Goal: Task Accomplishment & Management: Complete application form

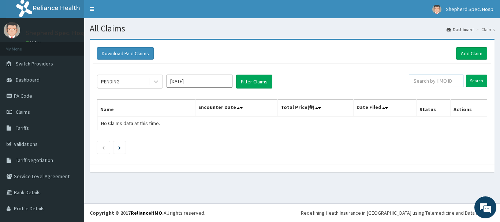
click at [446, 81] on input "text" at bounding box center [436, 81] width 55 height 12
paste input "MPM/10397/A"
type input "MPM/10397/A"
click at [468, 81] on input "Search" at bounding box center [476, 81] width 21 height 12
click at [476, 55] on link "Add Claim" at bounding box center [471, 53] width 31 height 12
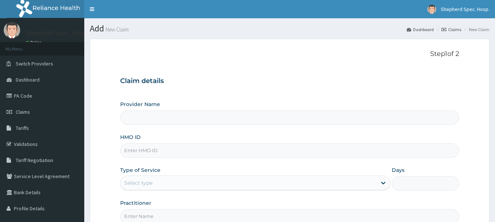
click at [213, 151] on input "HMO ID" at bounding box center [289, 151] width 339 height 14
paste input "MPM/10397/A"
type input "MPM/10397/A"
click at [272, 88] on div "Claim details Provider Name HMO ID MPM/10397/A Type of Service Select type Days…" at bounding box center [289, 147] width 339 height 154
type input "Shepherd Specialist Hospital(festac)"
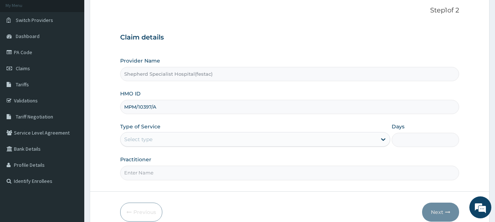
scroll to position [73, 0]
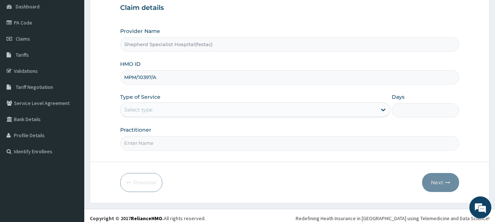
click at [249, 114] on div "Select type" at bounding box center [248, 110] width 256 height 12
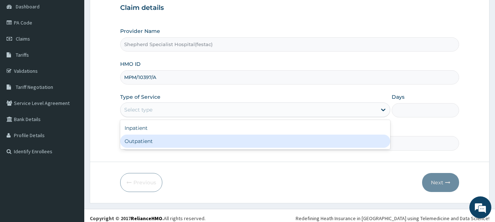
click at [222, 141] on div "Outpatient" at bounding box center [255, 141] width 270 height 13
type input "1"
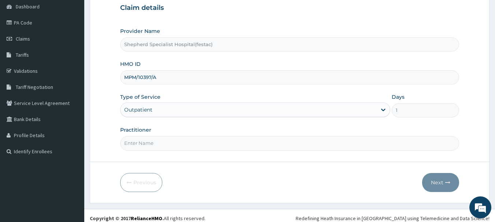
click at [222, 141] on input "Practitioner" at bounding box center [289, 143] width 339 height 14
type input "DR CHRIS"
click at [432, 176] on button "Next" at bounding box center [440, 182] width 37 height 19
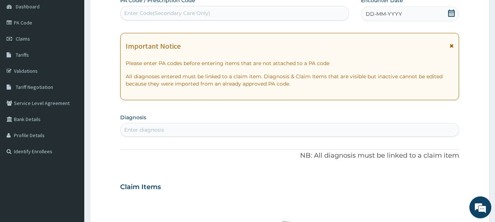
scroll to position [0, 0]
click at [452, 10] on icon at bounding box center [450, 13] width 7 height 7
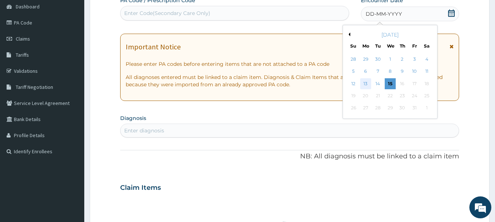
click at [365, 86] on div "13" at bounding box center [365, 83] width 11 height 11
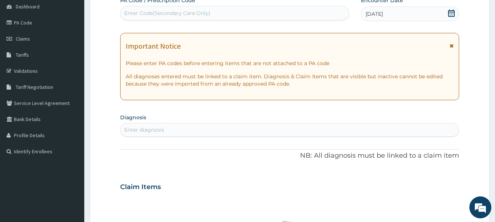
click at [194, 127] on div "Enter diagnosis" at bounding box center [289, 130] width 338 height 12
type input "cluster headache"
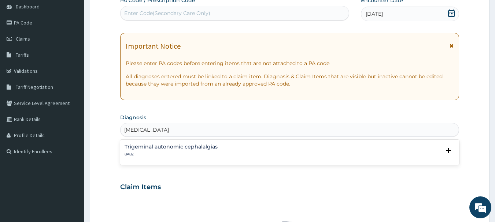
click at [168, 154] on p "8A82" at bounding box center [171, 154] width 93 height 5
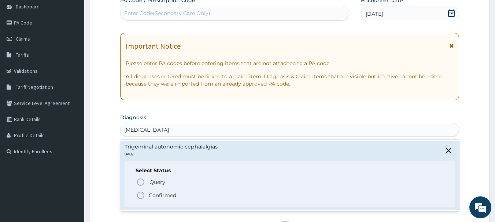
click at [146, 197] on span "Confirmed" at bounding box center [290, 195] width 308 height 9
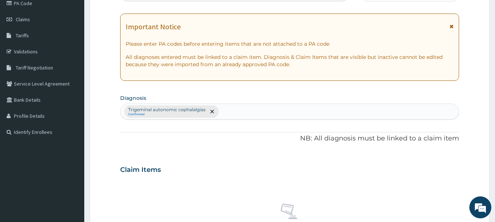
scroll to position [110, 0]
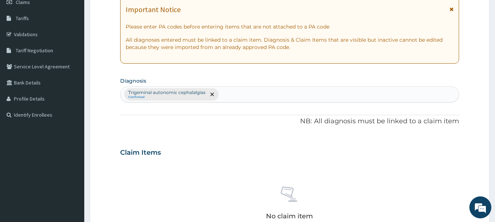
type input "m"
type input "falciparum"
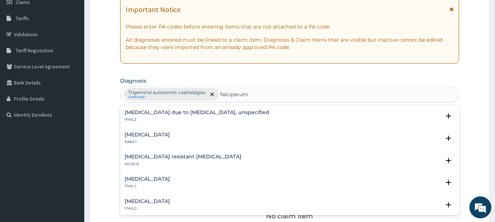
click at [209, 114] on h4 "Malaria due to Plasmodium falciparum, unspecified" at bounding box center [197, 112] width 145 height 5
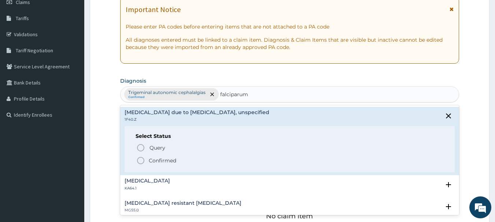
click at [141, 158] on icon "status option filled" at bounding box center [140, 160] width 9 height 9
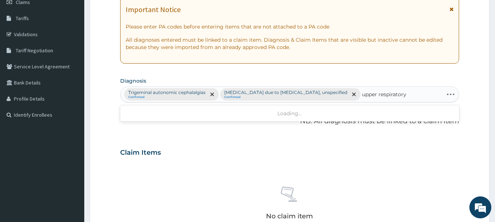
type input "upper respiratory"
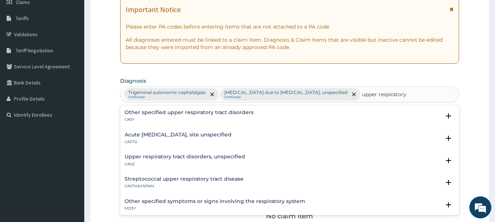
click at [229, 137] on h4 "Acute upper respiratory infection, site unspecified" at bounding box center [178, 134] width 107 height 5
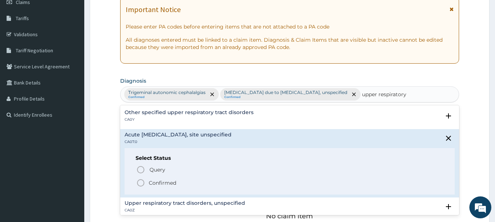
click at [149, 182] on p "Confirmed" at bounding box center [162, 182] width 27 height 7
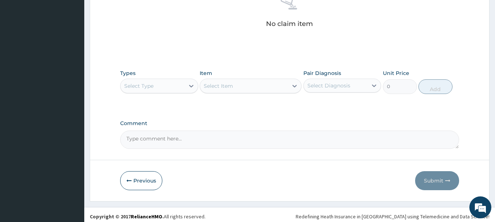
scroll to position [320, 0]
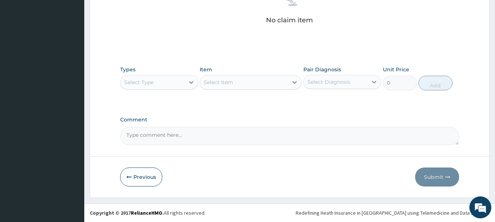
click at [148, 90] on div "Types Select Type Item Select Item Pair Diagnosis Select Diagnosis Unit Price 0…" at bounding box center [289, 77] width 339 height 31
click at [151, 83] on div "Select Type" at bounding box center [138, 82] width 29 height 7
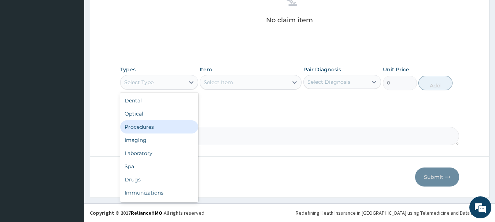
click at [153, 123] on div "Procedures" at bounding box center [159, 126] width 78 height 13
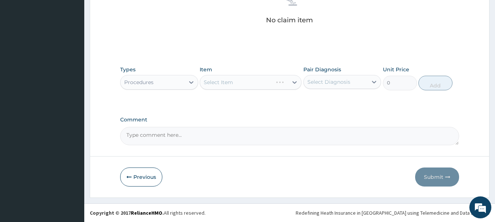
click at [236, 102] on div "Types option Procedures, selected. Select is focused ,type to refine list, pres…" at bounding box center [289, 83] width 339 height 42
click at [243, 85] on div "Select Item" at bounding box center [251, 82] width 102 height 15
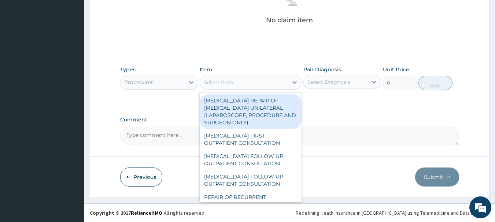
click at [245, 82] on div "Select Item" at bounding box center [244, 83] width 88 height 12
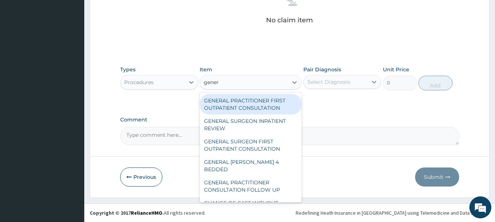
type input "genera"
click at [256, 105] on div "GENERAL PRACTITIONER FIRST OUTPATIENT CONSULTATION" at bounding box center [251, 104] width 102 height 21
type input "4500"
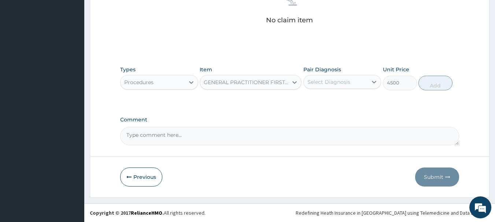
click at [335, 81] on div "Select Diagnosis" at bounding box center [328, 81] width 43 height 7
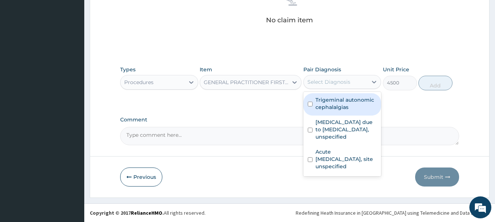
click at [335, 107] on label "Trigeminal autonomic cephalalgias" at bounding box center [346, 103] width 62 height 15
checkbox input "true"
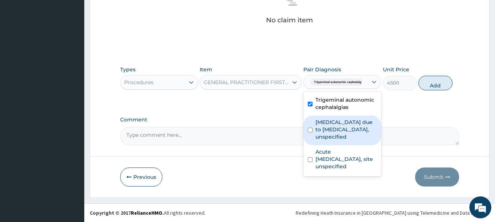
click at [333, 126] on label "Malaria due to Plasmodium falciparum, unspecified" at bounding box center [346, 130] width 62 height 22
checkbox input "true"
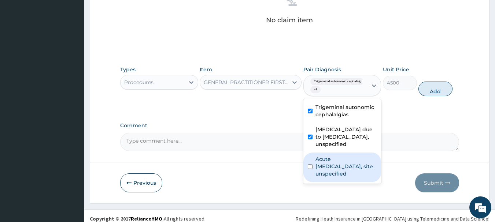
click at [333, 163] on label "Acute upper respiratory infection, site unspecified" at bounding box center [346, 167] width 62 height 22
checkbox input "true"
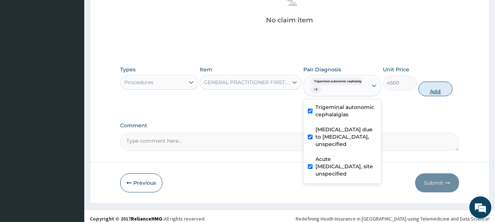
click at [442, 91] on button "Add" at bounding box center [435, 89] width 34 height 15
type input "0"
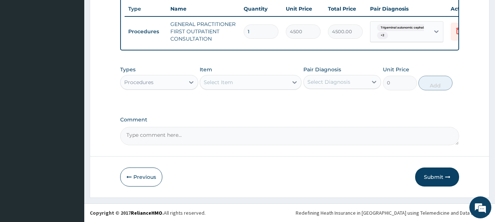
scroll to position [294, 0]
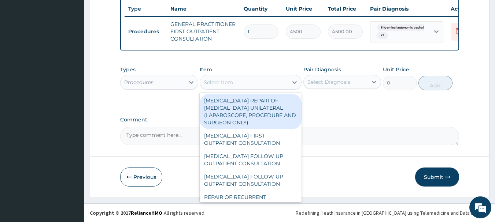
click at [237, 81] on div "Select Item" at bounding box center [244, 83] width 88 height 12
click at [143, 82] on div "Procedures" at bounding box center [138, 82] width 29 height 7
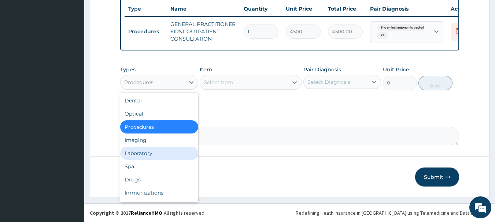
click at [145, 154] on div "Laboratory" at bounding box center [159, 153] width 78 height 13
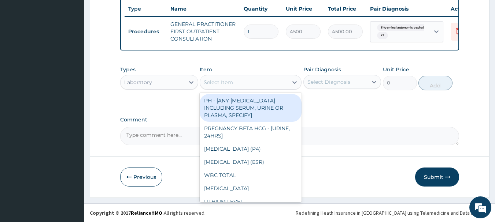
click at [257, 82] on div "Select Item" at bounding box center [244, 83] width 88 height 12
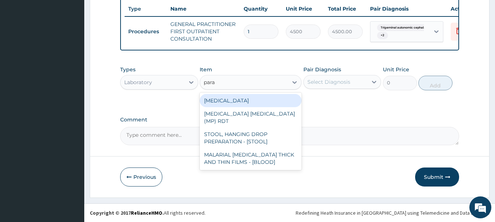
type input "paras"
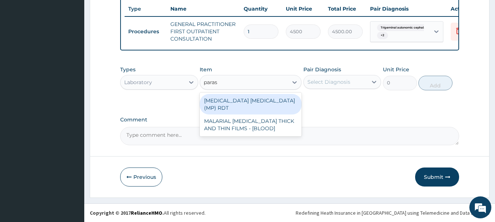
click at [257, 97] on div "MALARIA PARASITE (MP) RDT" at bounding box center [251, 104] width 102 height 21
type input "2400"
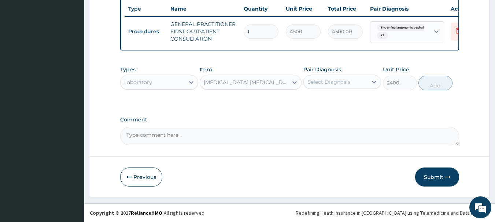
click at [335, 83] on div "Select Diagnosis" at bounding box center [328, 81] width 43 height 7
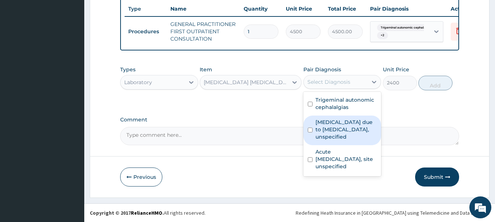
click at [330, 130] on label "Malaria due to Plasmodium falciparum, unspecified" at bounding box center [346, 130] width 62 height 22
checkbox input "true"
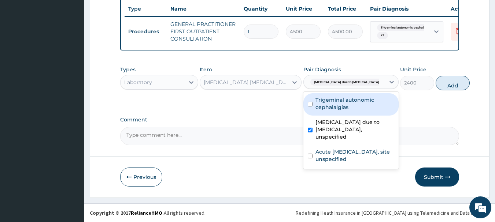
click at [435, 82] on button "Add" at bounding box center [452, 83] width 34 height 15
type input "0"
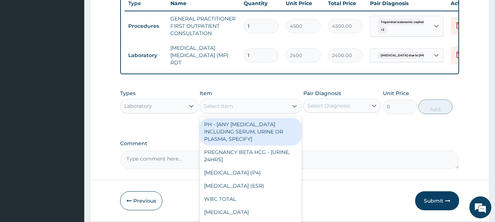
click at [227, 104] on div "Select Item" at bounding box center [218, 106] width 29 height 7
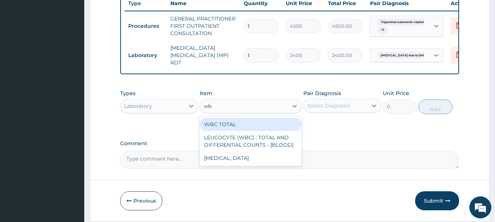
type input "wbc"
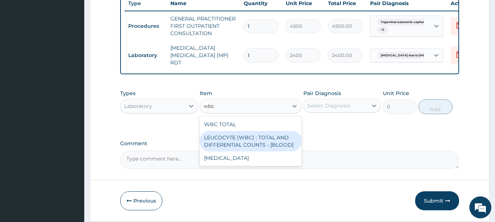
click at [265, 137] on div "LEUCOCYTE (WBC) : TOTAL AND DIFFERENTIAL COUNTS - [BLOOD]" at bounding box center [251, 141] width 102 height 21
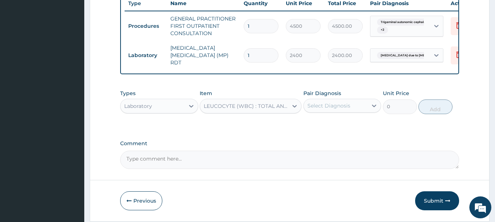
type input "3000"
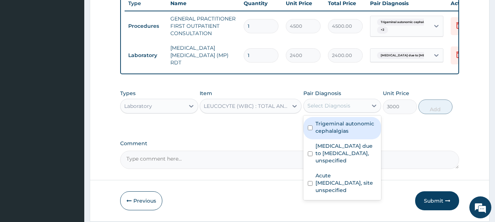
click at [351, 109] on div "Select Diagnosis" at bounding box center [336, 106] width 64 height 12
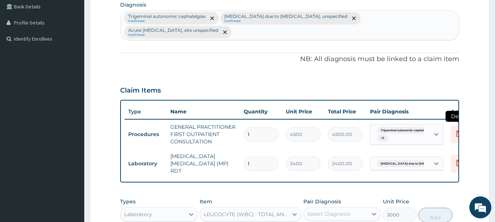
scroll to position [185, 0]
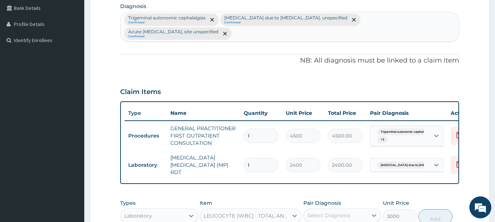
click at [330, 31] on div "Trigeminal autonomic cephalalgias Confirmed Malaria due to Plasmodium falciparu…" at bounding box center [289, 26] width 338 height 29
type input "sepsis"
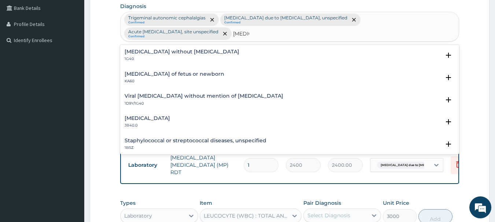
click at [185, 96] on h4 "Viral sepsis without mention of septic shock" at bounding box center [204, 95] width 159 height 5
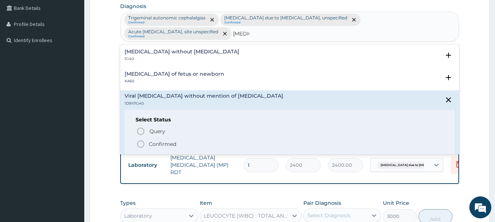
click at [142, 143] on icon "status option filled" at bounding box center [140, 144] width 9 height 9
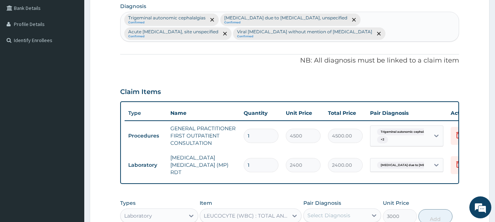
scroll to position [320, 0]
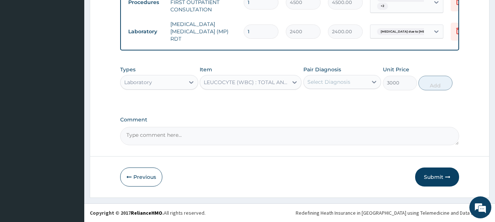
click at [313, 82] on div "Select Diagnosis" at bounding box center [328, 81] width 43 height 7
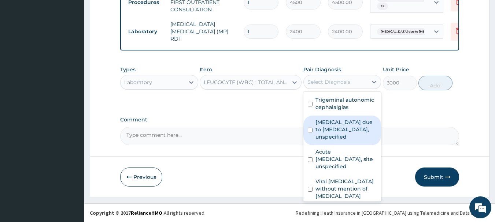
scroll to position [19, 0]
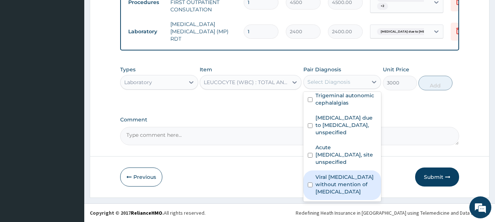
drag, startPoint x: 346, startPoint y: 182, endPoint x: 411, endPoint y: 120, distance: 90.1
click at [346, 181] on label "Viral sepsis without mention of septic shock" at bounding box center [346, 185] width 62 height 22
checkbox input "true"
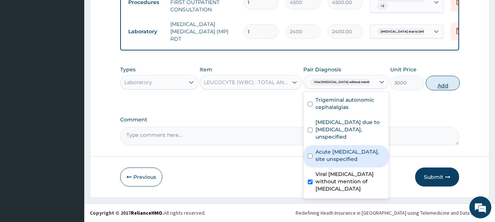
click at [440, 76] on button "Add" at bounding box center [443, 83] width 34 height 15
type input "0"
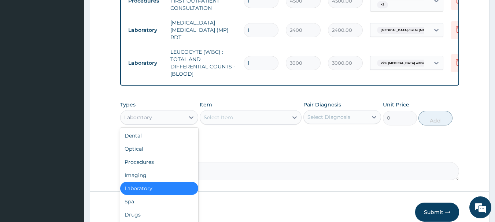
click at [146, 123] on div "Laboratory" at bounding box center [152, 118] width 64 height 12
click at [139, 216] on div "Drugs" at bounding box center [159, 214] width 78 height 13
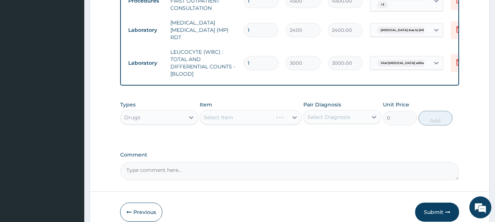
click at [213, 120] on div "Select Item" at bounding box center [251, 117] width 102 height 15
click at [278, 121] on div "Select Item" at bounding box center [244, 118] width 88 height 12
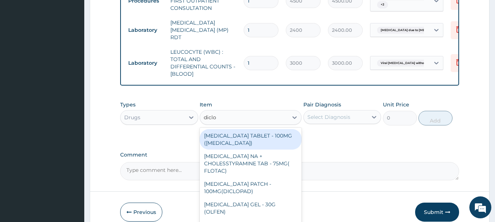
type input "diclof"
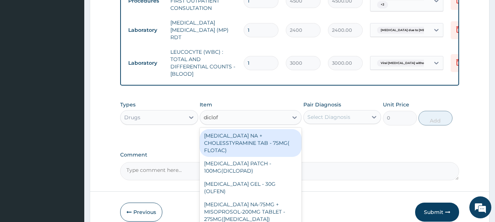
scroll to position [37, 0]
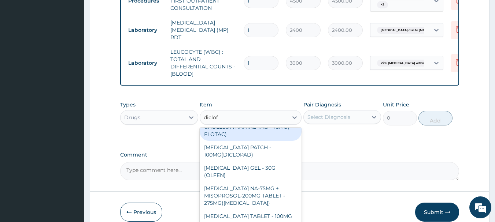
click at [236, 133] on div "DICLOFENAC NA + CHOLESSTYRAMINE TAB - 75MG( FLOTAC)" at bounding box center [251, 127] width 102 height 28
type input "320"
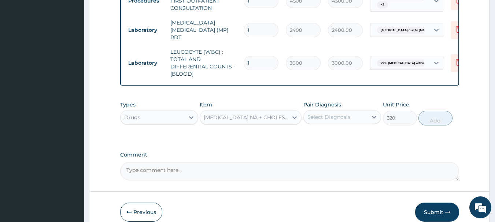
click at [241, 120] on div "DICLOFENAC NA + CHOLESSTYRAMINE TAB - 75MG( FLOTAC)" at bounding box center [246, 117] width 85 height 7
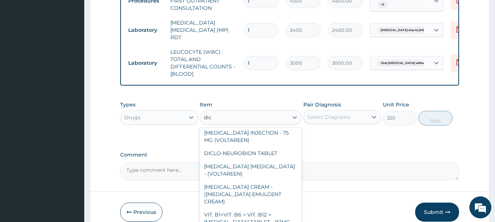
scroll to position [0, 0]
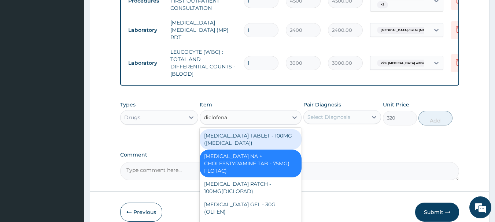
type input "diclofenac"
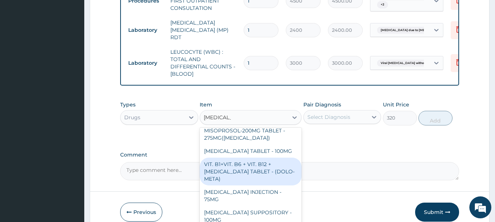
scroll to position [110, 0]
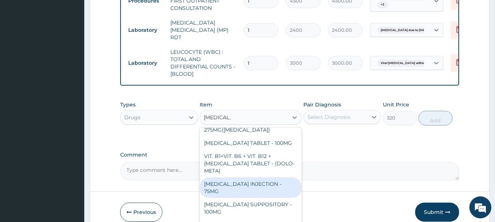
click at [276, 178] on div "DICLOFENAC INJECTION - 75MG" at bounding box center [251, 188] width 102 height 21
type input "480"
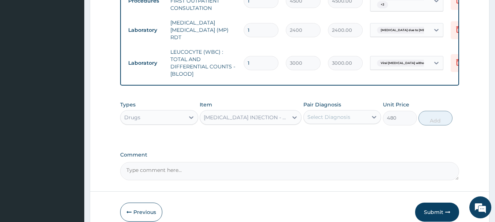
click at [338, 120] on div "Select Diagnosis" at bounding box center [328, 117] width 43 height 7
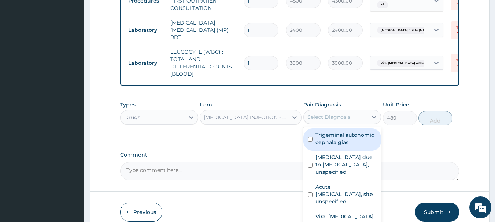
click at [345, 138] on label "Trigeminal autonomic cephalalgias" at bounding box center [346, 138] width 62 height 15
checkbox input "true"
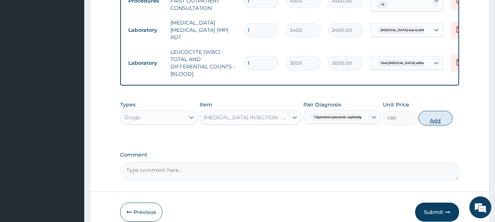
click at [438, 119] on button "Add" at bounding box center [435, 118] width 34 height 15
type input "0"
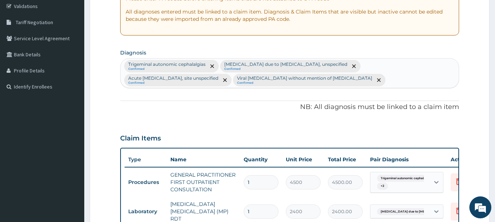
scroll to position [137, 0]
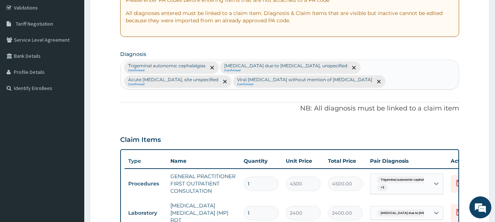
click at [383, 81] on div "Trigeminal autonomic cephalalgias Confirmed Malaria due to Plasmodium falciparu…" at bounding box center [289, 74] width 338 height 29
type input "myalgia"
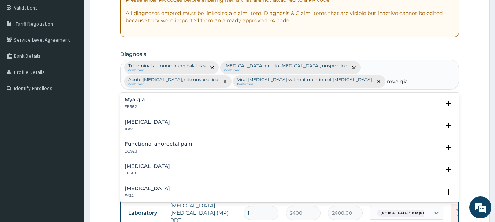
click at [133, 103] on h4 "Myalgia" at bounding box center [135, 99] width 20 height 5
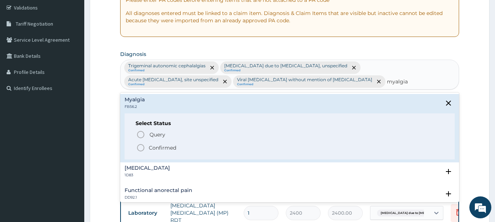
click at [146, 147] on span "Confirmed" at bounding box center [290, 148] width 308 height 9
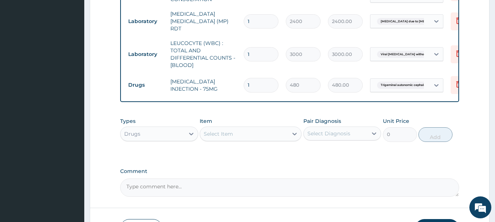
scroll to position [356, 0]
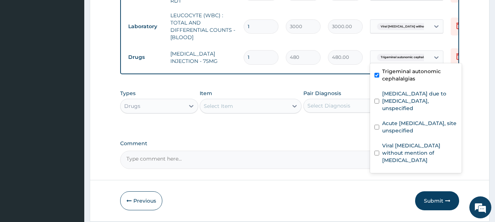
click at [422, 56] on span "Trigeminal autonomic cephalalg..." at bounding box center [405, 57] width 57 height 7
click at [381, 169] on div "Myalgia" at bounding box center [416, 176] width 92 height 15
checkbox input "true"
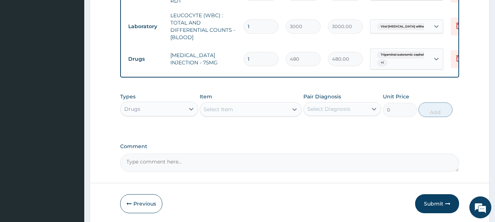
click at [226, 117] on div "Select Item" at bounding box center [251, 109] width 102 height 15
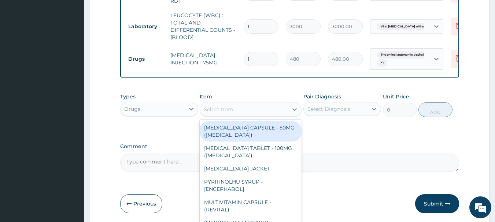
click at [228, 115] on div "Select Item" at bounding box center [244, 110] width 88 height 12
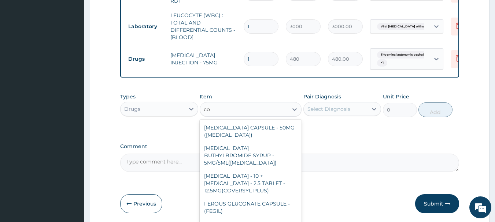
type input "c"
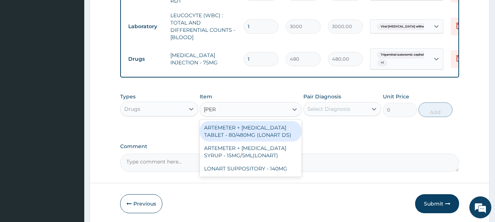
type input "lonar"
click at [244, 136] on div "ARTEMETER + LUMEFANTRINE TABLET - 80/480MG (LONART DS)" at bounding box center [251, 131] width 102 height 21
type input "672"
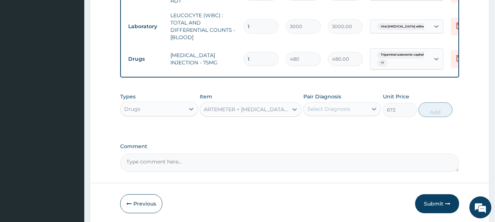
click at [339, 111] on div "Select Diagnosis" at bounding box center [328, 108] width 43 height 7
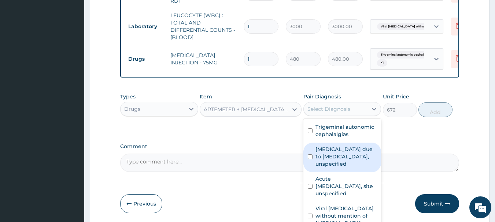
click at [352, 168] on label "Malaria due to Plasmodium falciparum, unspecified" at bounding box center [346, 157] width 62 height 22
checkbox input "true"
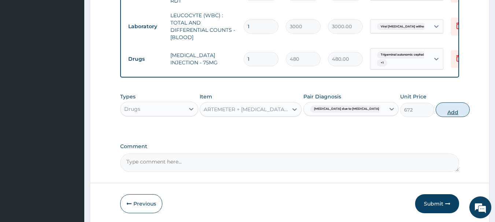
click at [435, 111] on button "Add" at bounding box center [452, 110] width 34 height 15
type input "0"
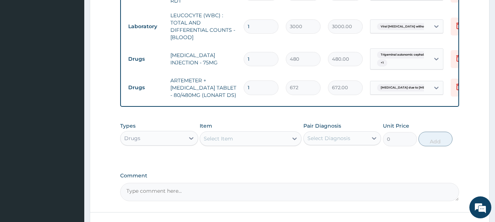
drag, startPoint x: 253, startPoint y: 81, endPoint x: 235, endPoint y: 84, distance: 18.5
click at [235, 84] on tr "Drugs ARTEMETER + LUMEFANTRINE TABLET - 80/480MG (LONART DS) 1 672 672.00 Malar…" at bounding box center [304, 87] width 359 height 29
type input "6"
type input "4032.00"
type input "6"
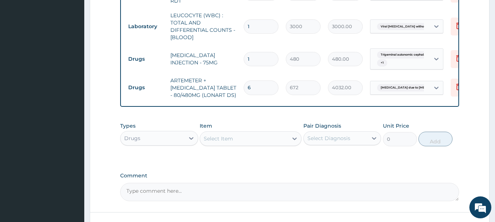
click at [269, 125] on div "Item Select Item" at bounding box center [251, 134] width 102 height 24
click at [205, 142] on div "Select Item" at bounding box center [218, 138] width 29 height 7
click at [220, 140] on div "Select Item" at bounding box center [218, 138] width 29 height 7
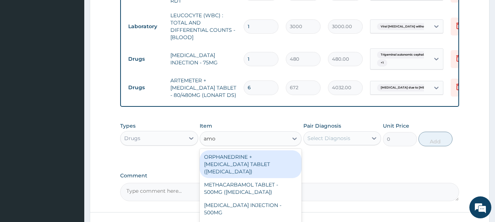
type input "amox"
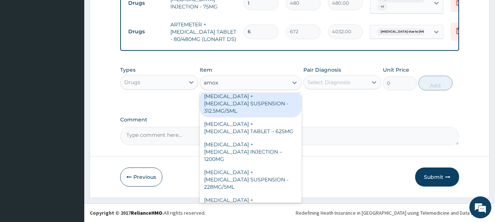
scroll to position [220, 0]
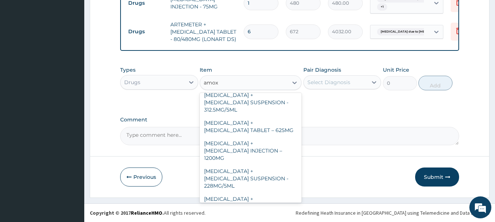
click at [270, 213] on div "AMOXICILLIN CAPSULE - 500MG" at bounding box center [251, 223] width 102 height 21
type input "128"
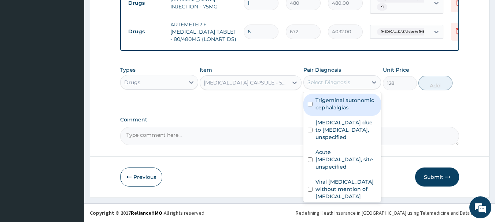
click at [341, 83] on div "Select Diagnosis" at bounding box center [328, 82] width 43 height 7
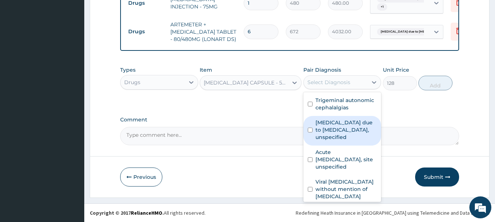
scroll to position [34, 0]
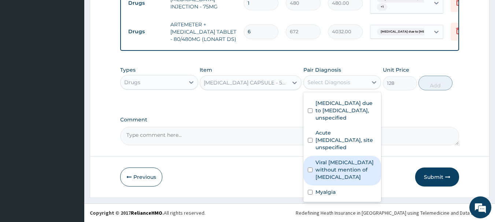
click at [340, 167] on label "Viral sepsis without mention of septic shock" at bounding box center [346, 170] width 62 height 22
checkbox input "true"
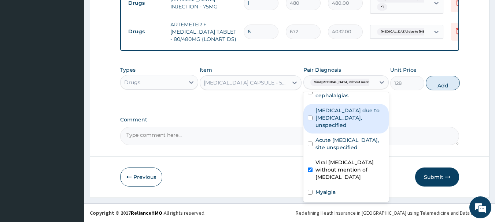
click at [431, 81] on button "Add" at bounding box center [443, 83] width 34 height 15
type input "0"
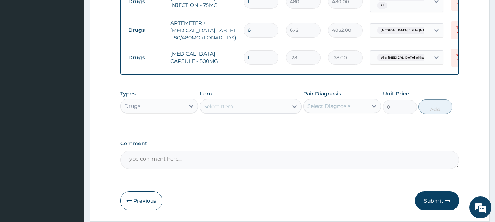
type input "0.00"
type input "9"
type input "1152.00"
type input "9"
click at [216, 107] on div "Select Item" at bounding box center [218, 106] width 29 height 7
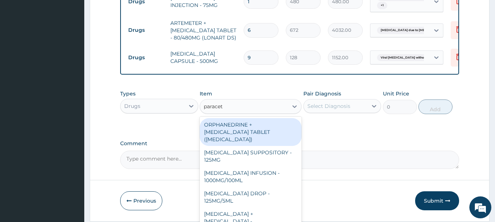
type input "paraceta"
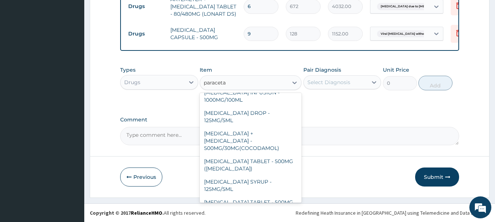
scroll to position [73, 0]
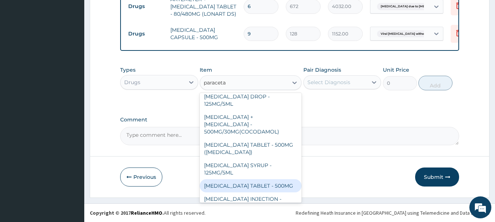
click at [260, 179] on div "PARACETAMOL TABLET - 500MG" at bounding box center [251, 185] width 102 height 13
type input "38.400000000000006"
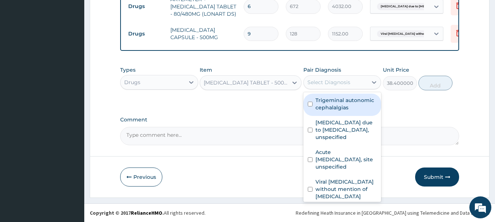
click at [328, 79] on div "Select Diagnosis" at bounding box center [328, 82] width 43 height 7
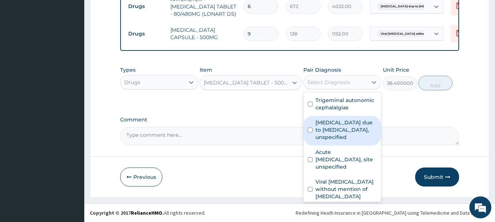
click at [329, 137] on label "Malaria due to Plasmodium falciparum, unspecified" at bounding box center [346, 130] width 62 height 22
checkbox input "true"
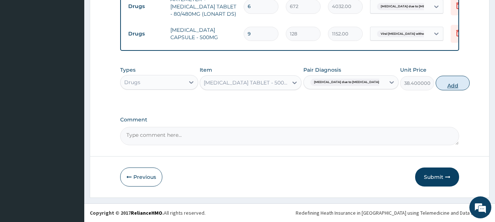
click at [442, 85] on button "Add" at bounding box center [452, 83] width 34 height 15
type input "0"
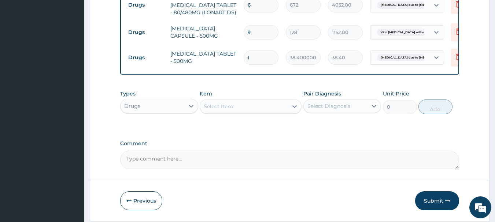
type input "18"
type input "691.20"
type input "18"
click at [228, 129] on div "Types Drugs Item Select Item Pair Diagnosis Select Diagnosis Unit Price 0 Add" at bounding box center [289, 107] width 339 height 42
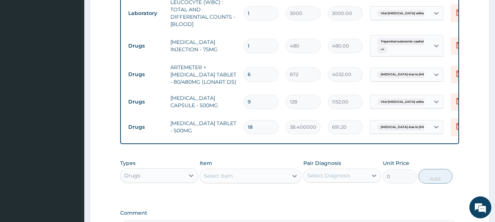
scroll to position [293, 0]
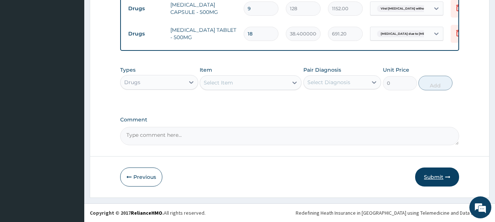
click at [449, 179] on icon "button" at bounding box center [447, 177] width 5 height 5
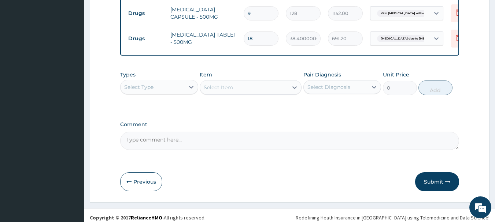
scroll to position [464, 0]
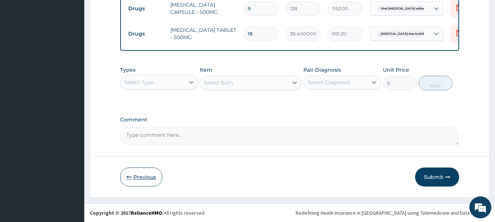
click at [137, 174] on button "Previous" at bounding box center [141, 177] width 42 height 19
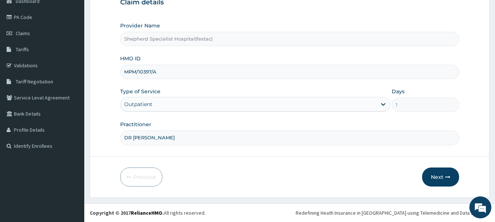
click at [162, 76] on input "MPM/10397/A" at bounding box center [289, 72] width 339 height 14
click at [430, 178] on button "Next" at bounding box center [440, 177] width 37 height 19
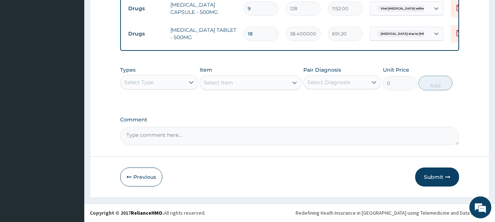
click at [432, 178] on button "Submit" at bounding box center [437, 177] width 44 height 19
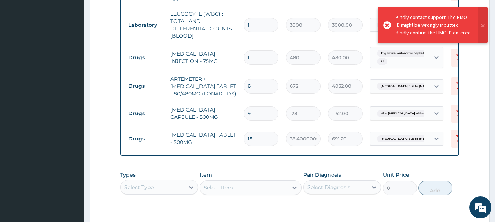
scroll to position [354, 0]
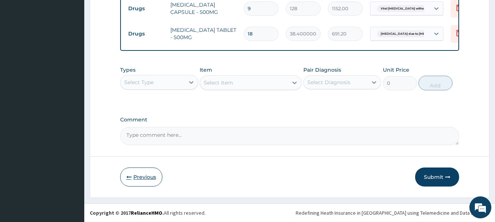
click at [144, 178] on button "Previous" at bounding box center [141, 177] width 42 height 19
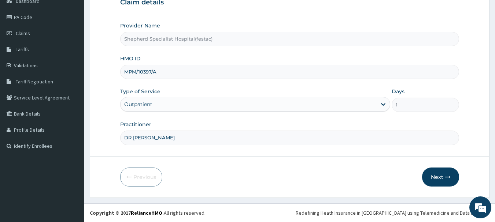
click at [159, 73] on input "MPM/10397/A" at bounding box center [289, 72] width 339 height 14
click at [124, 73] on input "MPM/10397/a" at bounding box center [289, 72] width 339 height 14
type input "MPM/10397/a"
click at [457, 173] on button "Next" at bounding box center [440, 177] width 37 height 19
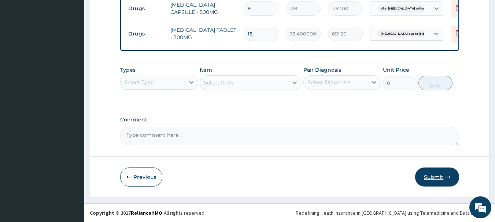
click at [431, 177] on button "Submit" at bounding box center [437, 177] width 44 height 19
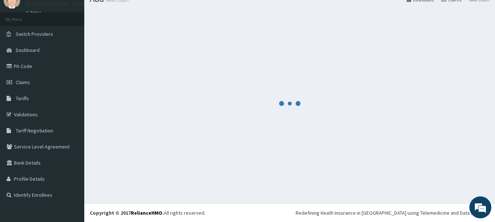
scroll to position [464, 0]
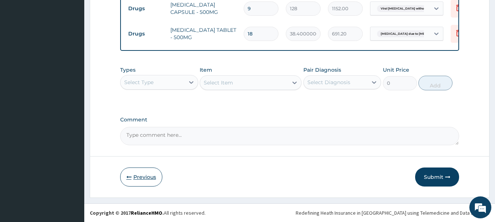
click at [145, 170] on button "Previous" at bounding box center [141, 177] width 42 height 19
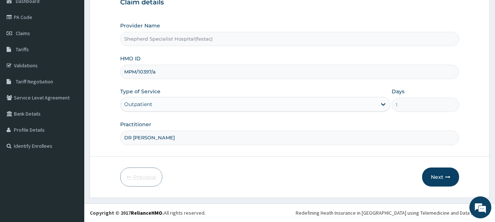
scroll to position [79, 0]
click at [127, 72] on input "MPM/10397/a" at bounding box center [289, 72] width 339 height 14
type input "nPM/10397/a"
click at [443, 180] on button "Next" at bounding box center [440, 177] width 37 height 19
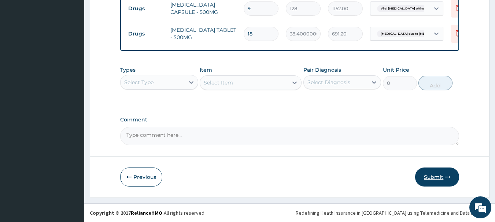
click at [438, 182] on button "Submit" at bounding box center [437, 177] width 44 height 19
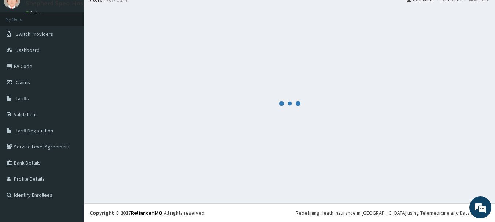
scroll to position [464, 0]
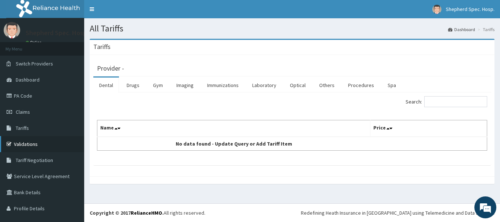
click at [38, 141] on link "Validations" at bounding box center [42, 144] width 84 height 16
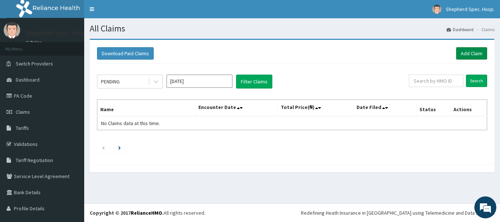
click at [464, 55] on link "Add Claim" at bounding box center [471, 53] width 31 height 12
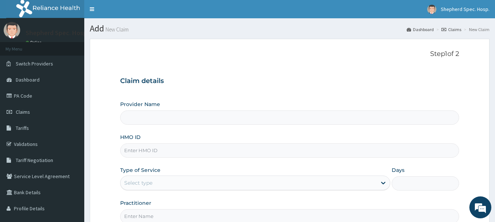
click at [160, 152] on input "HMO ID" at bounding box center [289, 151] width 339 height 14
type input "Shepherd Specialist Hospital(festac)"
paste input "MPM/10397/A"
click at [130, 152] on input "MPM/10397/A" at bounding box center [289, 151] width 339 height 14
type input "nPM/10397/A"
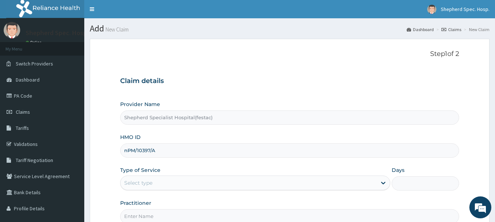
click at [212, 82] on h3 "Claim details" at bounding box center [289, 81] width 339 height 8
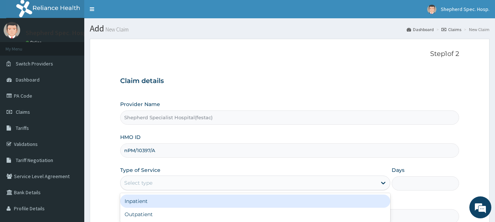
click at [190, 178] on div "Select type" at bounding box center [248, 183] width 256 height 12
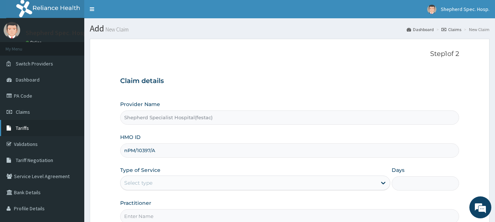
click at [37, 132] on link "Tariffs" at bounding box center [42, 128] width 84 height 16
